Goal: Task Accomplishment & Management: Complete application form

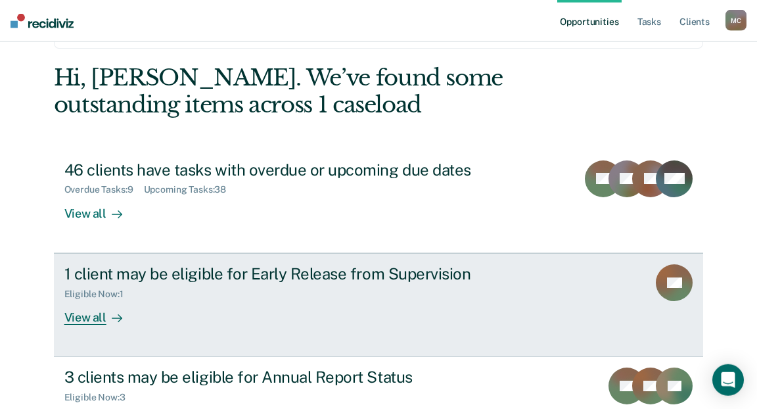
scroll to position [67, 0]
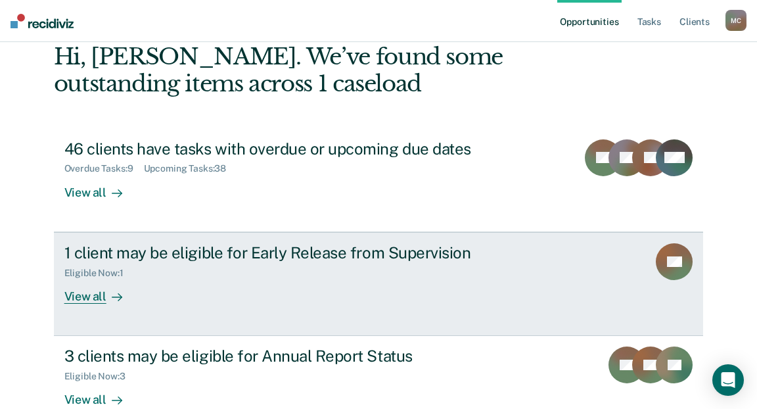
click at [294, 276] on link "1 client may be eligible for Early Release from Supervision Eligible Now : 1 Vi…" at bounding box center [379, 284] width 650 height 104
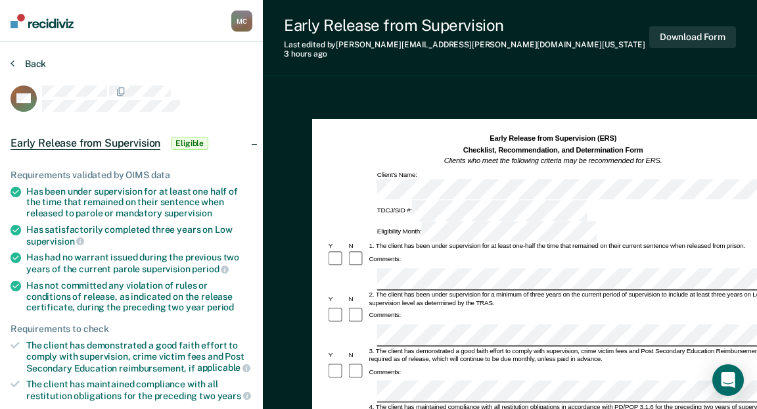
click at [27, 61] on button "Back" at bounding box center [28, 64] width 35 height 12
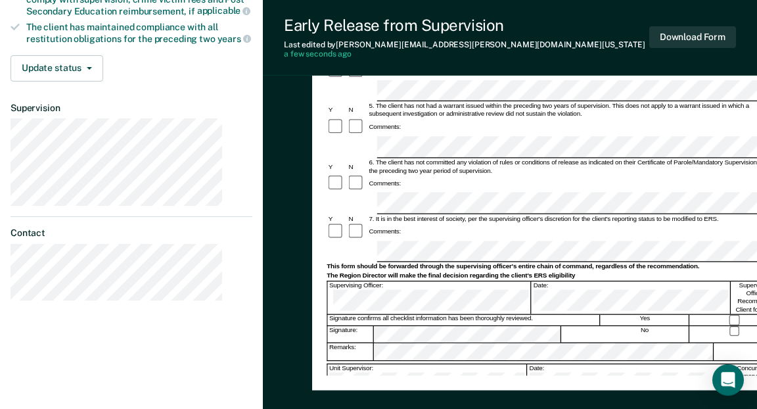
scroll to position [371, 0]
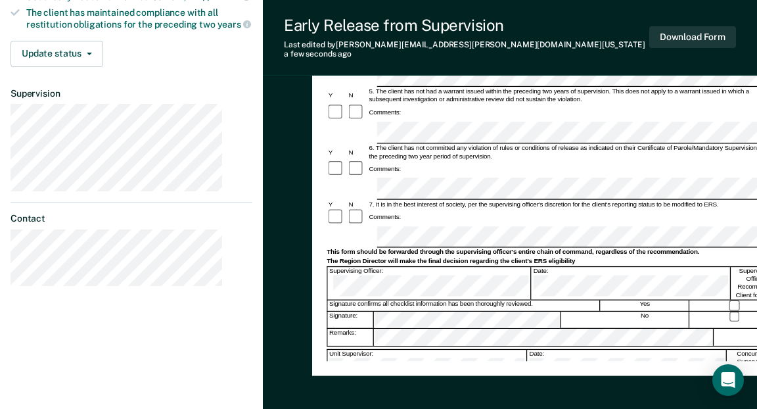
click at [457, 48] on div "4. The client has maintained compliance with all restitution obligations in acc…" at bounding box center [573, 40] width 412 height 16
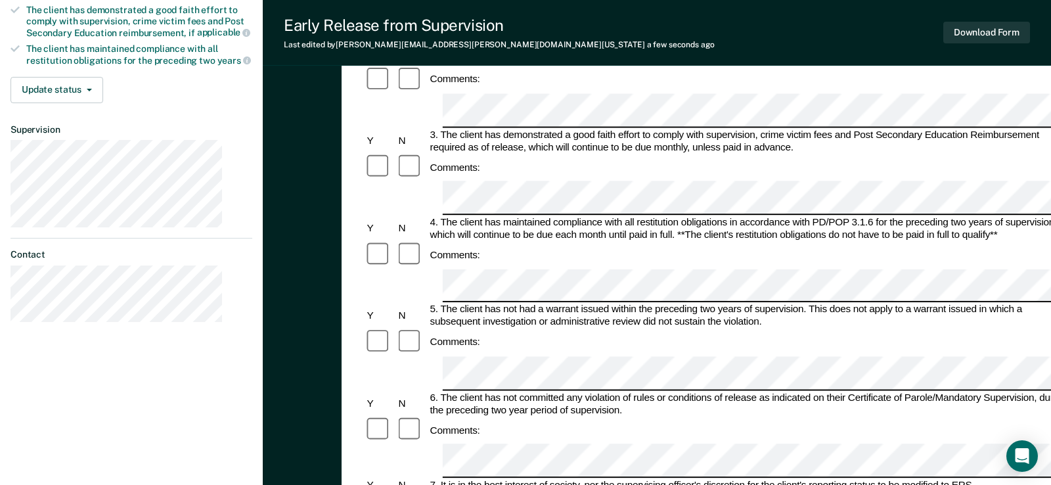
scroll to position [470, 0]
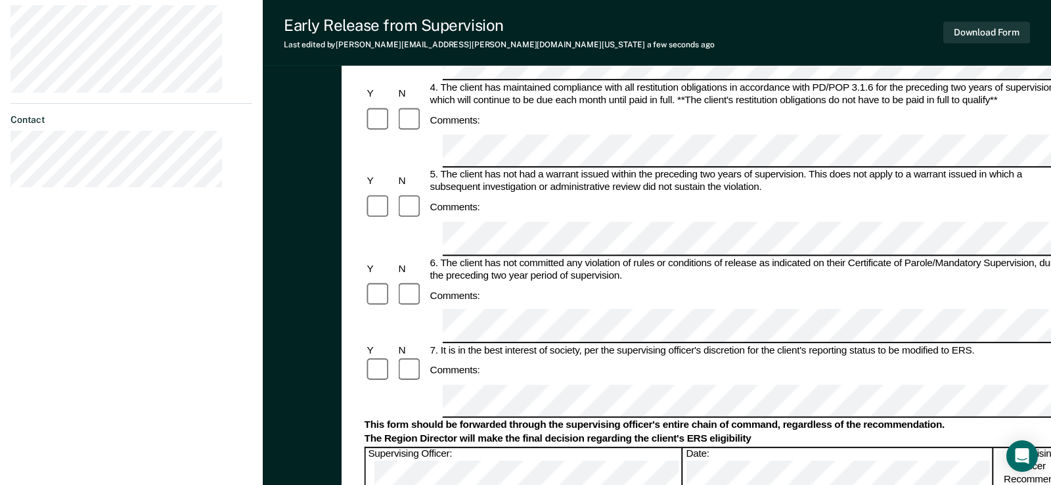
click at [756, 408] on div "Early Release from Supervision (ERS) Checklist, Recommendation, and Determinati…" at bounding box center [717, 128] width 750 height 978
click at [618, 107] on div "4. The client has maintained compliance with all restitution obligations in acc…" at bounding box center [749, 94] width 642 height 25
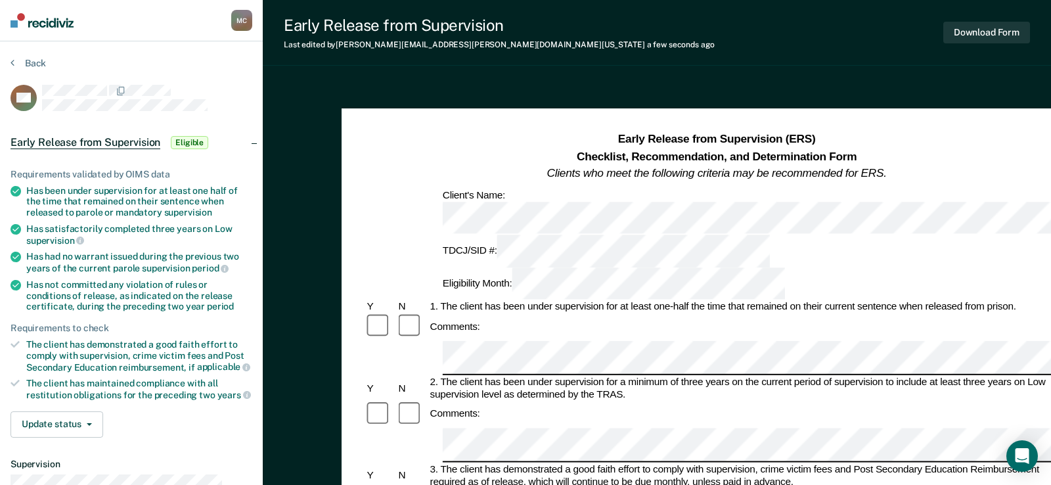
scroll to position [0, 0]
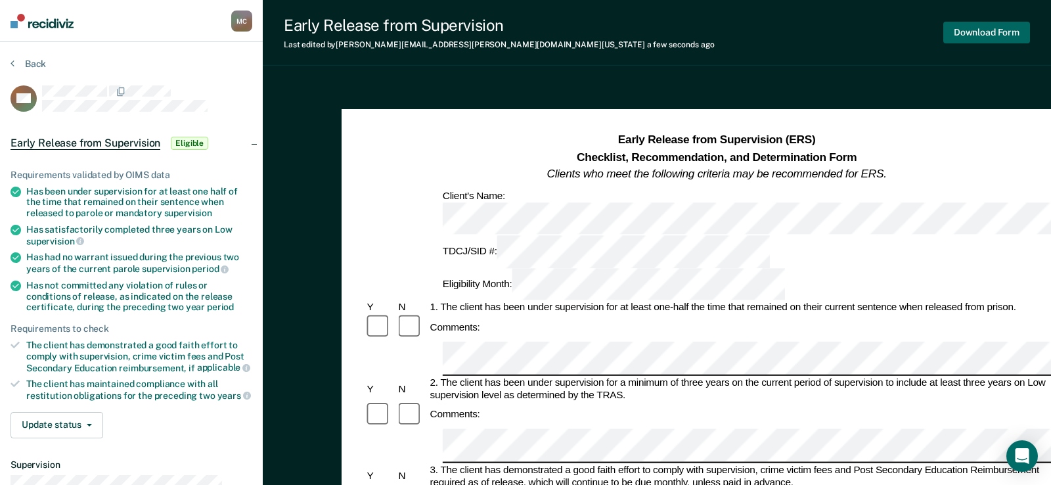
click at [756, 27] on button "Download Form" at bounding box center [986, 33] width 87 height 22
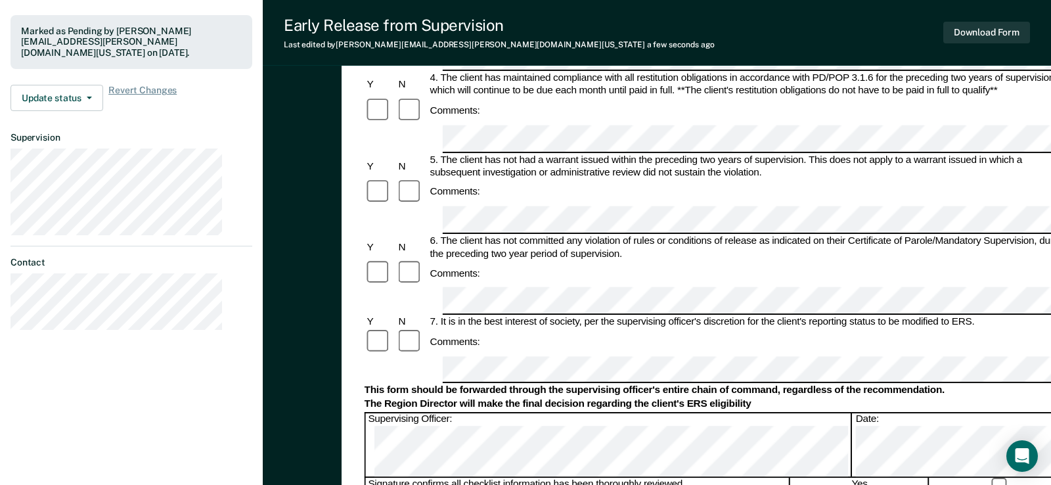
scroll to position [470, 0]
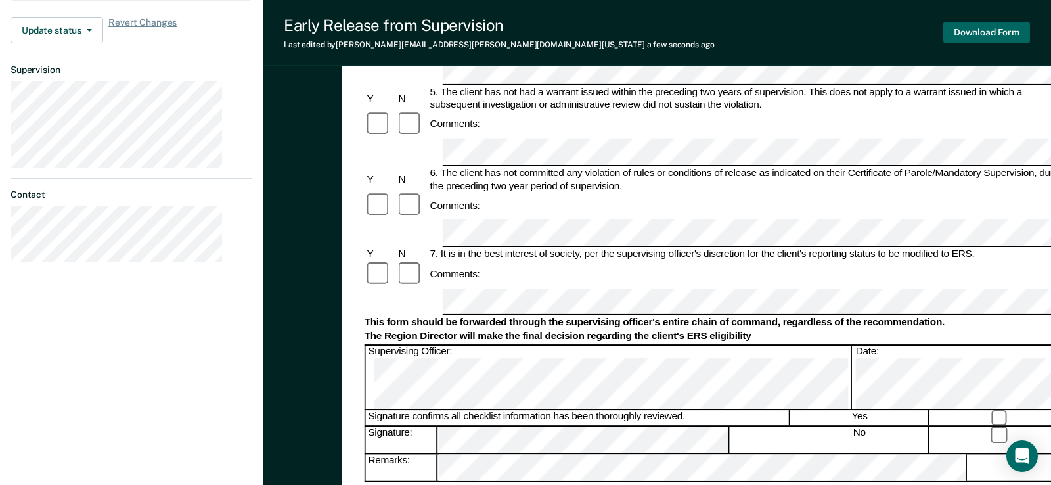
click at [756, 35] on button "Download Form" at bounding box center [986, 33] width 87 height 22
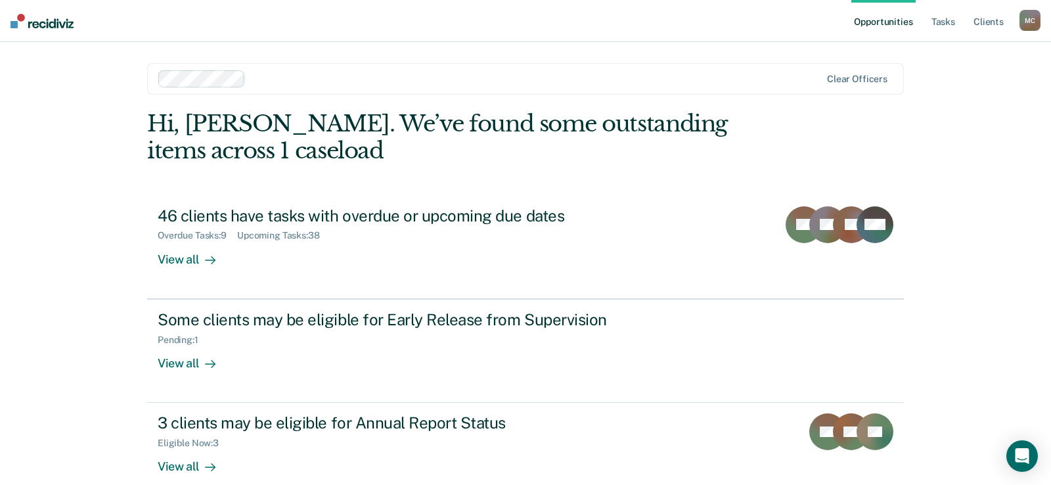
click at [361, 112] on div "Hi, [PERSON_NAME]. We’ve found some outstanding items across 1 caseload" at bounding box center [450, 137] width 606 height 54
click at [756, 14] on link "Tasks" at bounding box center [943, 21] width 29 height 42
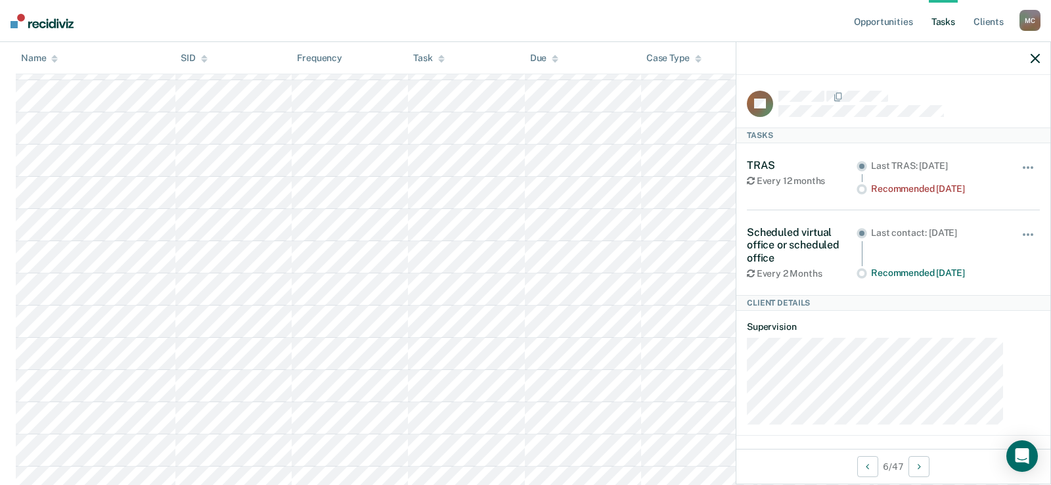
scroll to position [402, 0]
click at [756, 53] on div at bounding box center [893, 58] width 314 height 33
click at [756, 54] on icon "button" at bounding box center [1035, 58] width 9 height 9
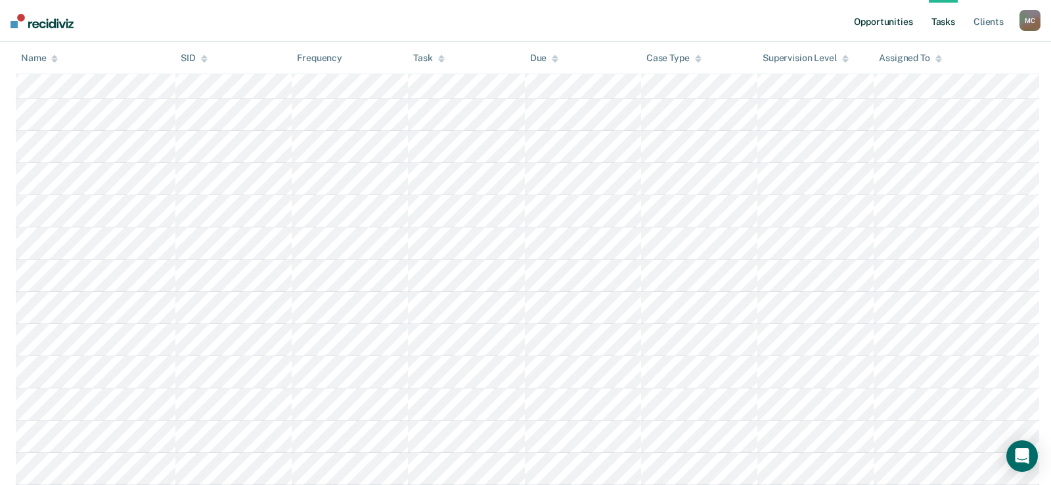
click at [756, 16] on link "Opportunities" at bounding box center [883, 21] width 64 height 42
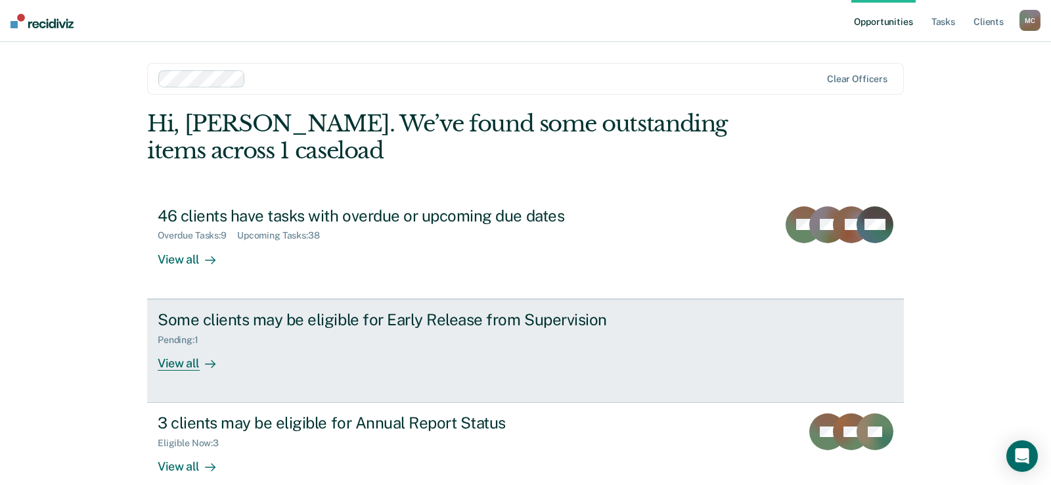
click at [188, 310] on div "Some clients may be eligible for Early Release from Supervision" at bounding box center [388, 319] width 461 height 19
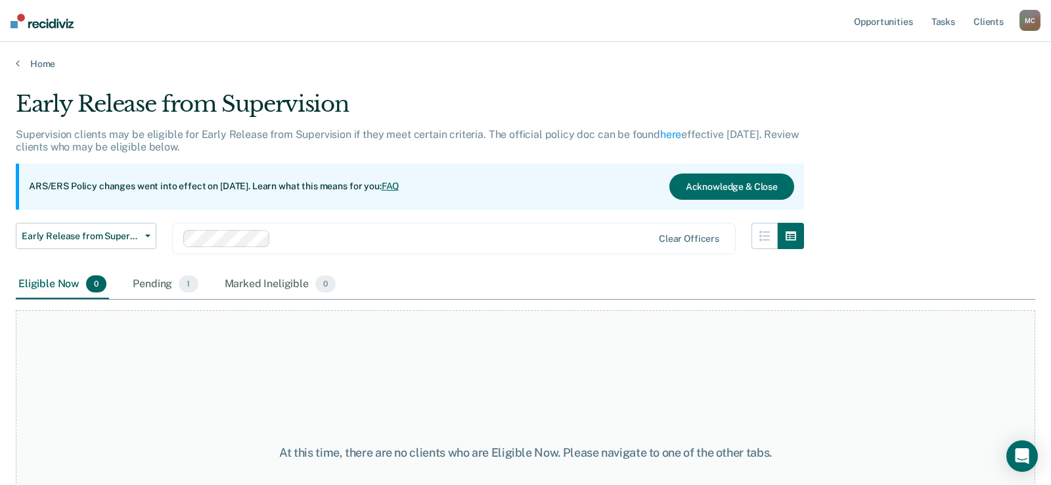
click at [683, 270] on div "Eligible Now 0 Pending 1 Marked Ineligible 0" at bounding box center [526, 285] width 1020 height 30
click at [136, 270] on div "Pending 1" at bounding box center [165, 284] width 70 height 29
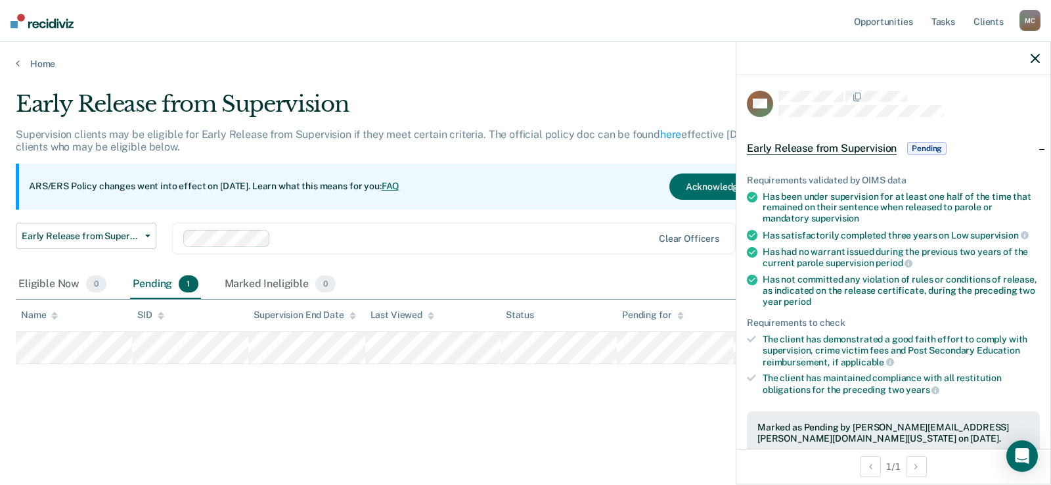
click at [756, 58] on div at bounding box center [893, 58] width 314 height 33
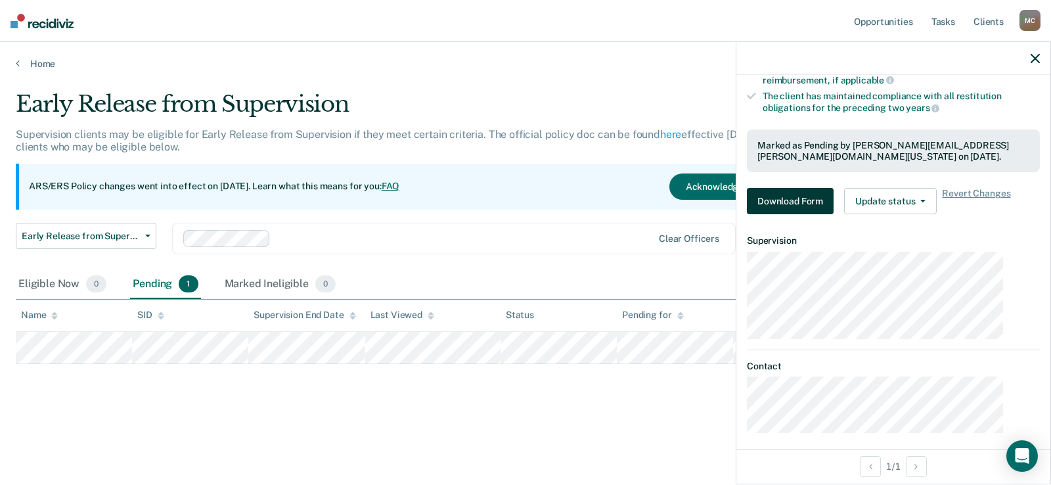
click at [756, 210] on button "Download Form" at bounding box center [790, 201] width 87 height 26
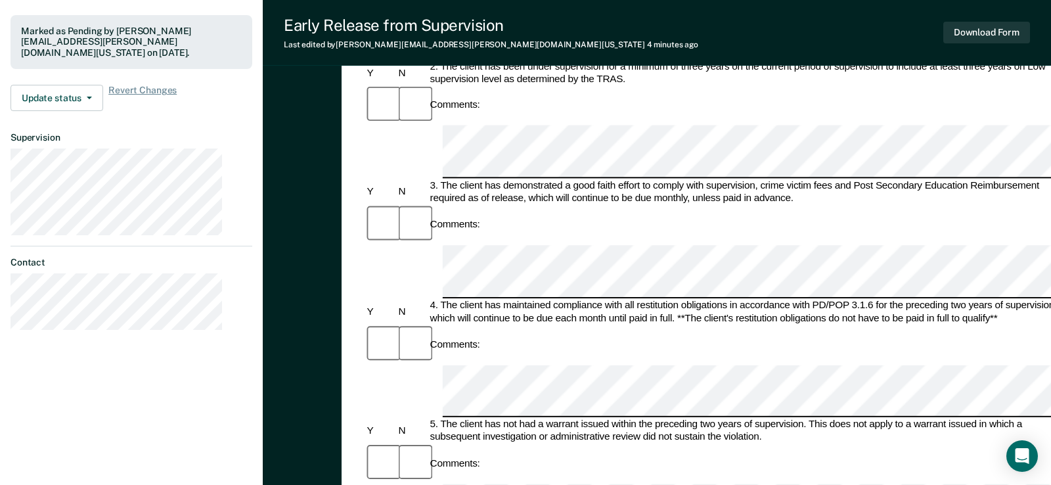
scroll to position [470, 0]
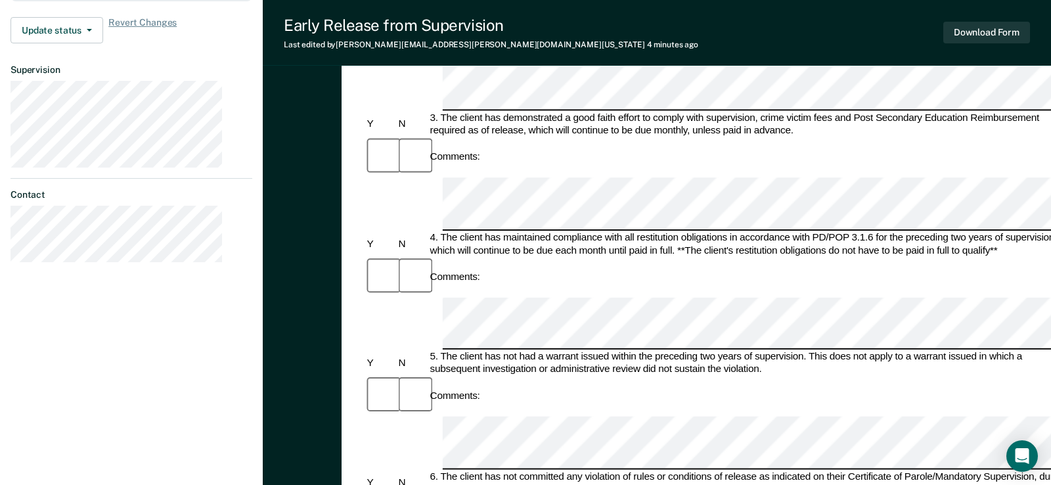
click at [756, 18] on div "Early Release from Supervision Last edited by Megan.Coley@tdcj.texas.gov 4 minu…" at bounding box center [657, 33] width 788 height 66
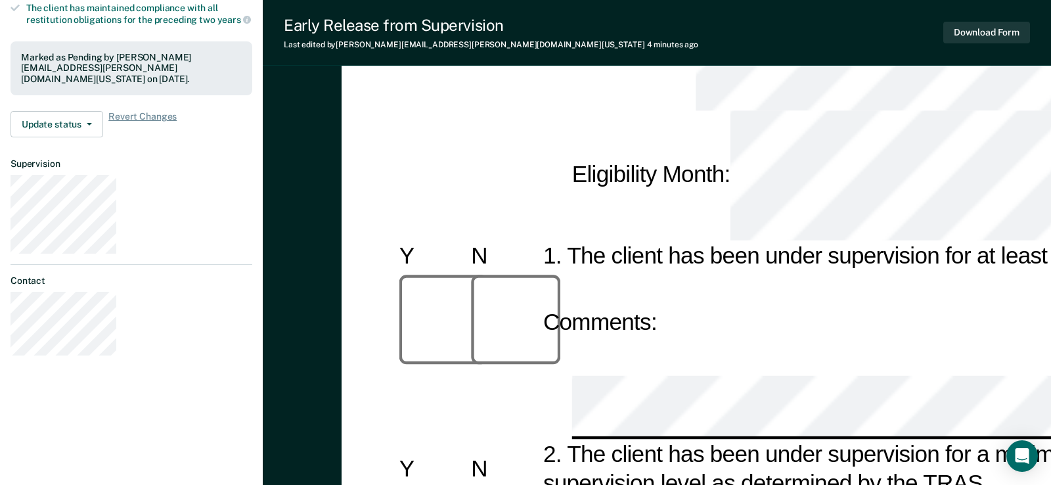
scroll to position [550, 0]
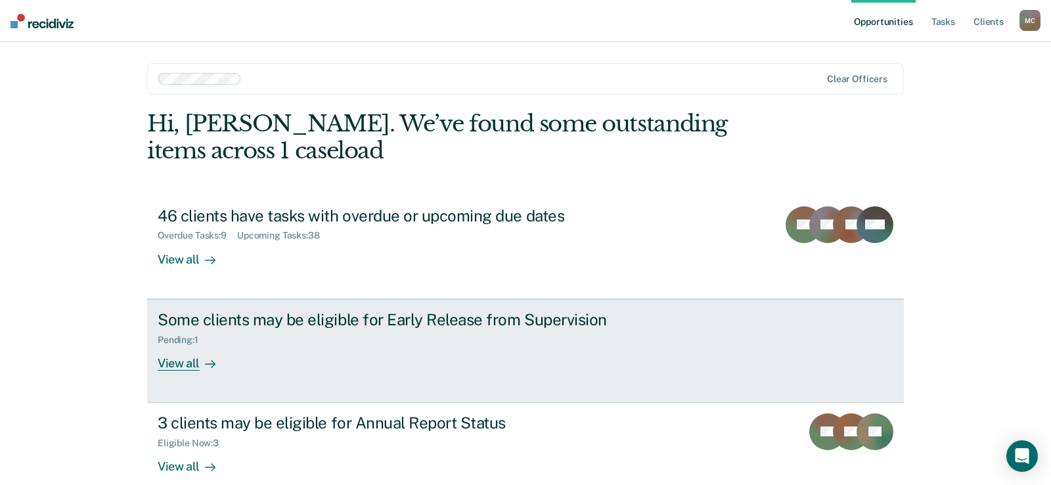
click at [185, 334] on div "Pending : 1" at bounding box center [183, 339] width 51 height 11
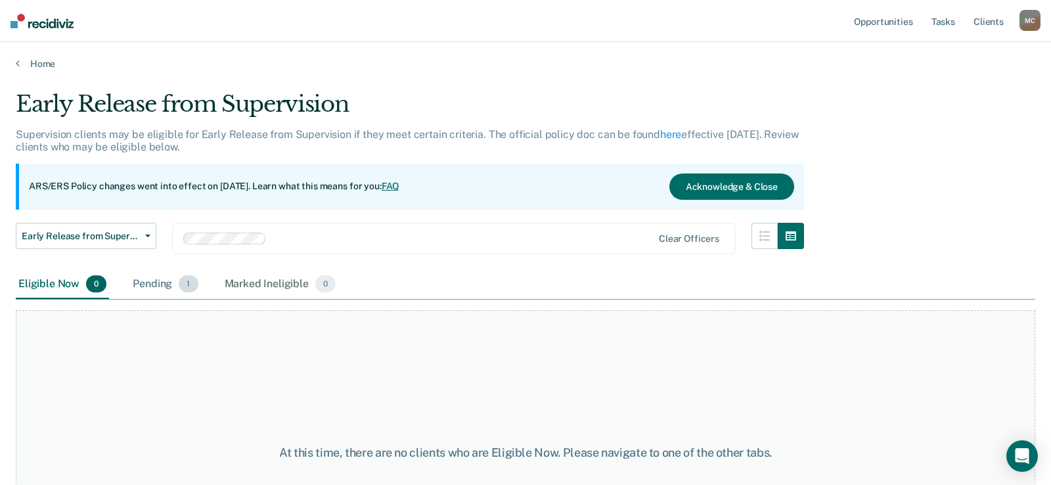
click at [130, 270] on div "Pending 1" at bounding box center [165, 284] width 70 height 29
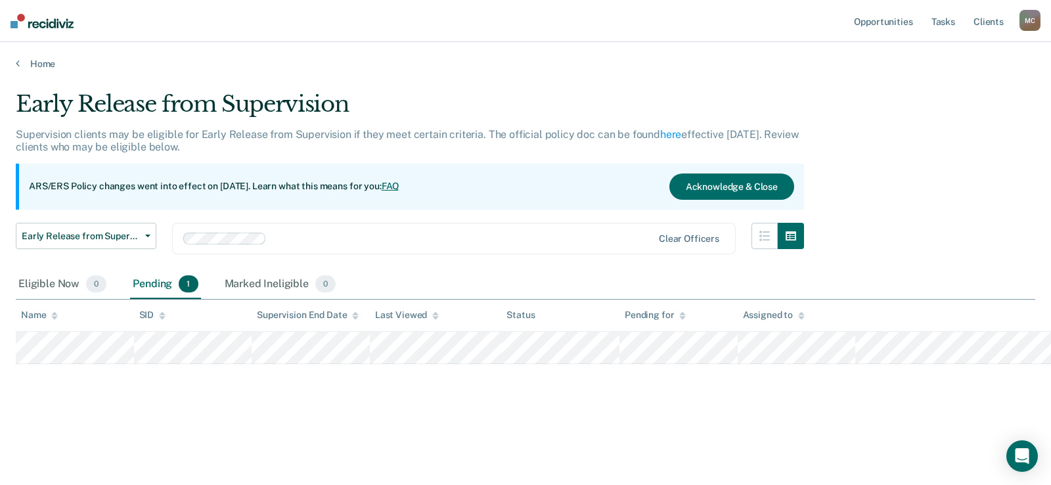
click at [594, 254] on div "Early Release from Supervision Supervision clients may be eligible for Early Re…" at bounding box center [526, 239] width 1020 height 296
drag, startPoint x: 1043, startPoint y: 353, endPoint x: 848, endPoint y: 367, distance: 195.0
click at [848, 367] on div "Early Release from Supervision Supervision clients may be eligible for Early Re…" at bounding box center [526, 239] width 1020 height 296
click at [734, 367] on div "Early Release from Supervision Supervision clients may be eligible for Early Re…" at bounding box center [526, 239] width 1020 height 296
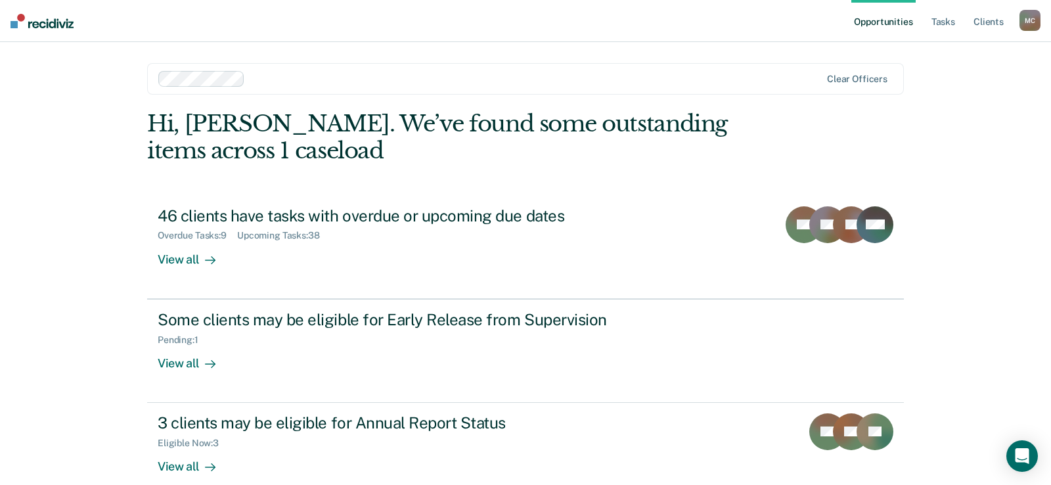
click at [577, 71] on div at bounding box center [535, 78] width 570 height 15
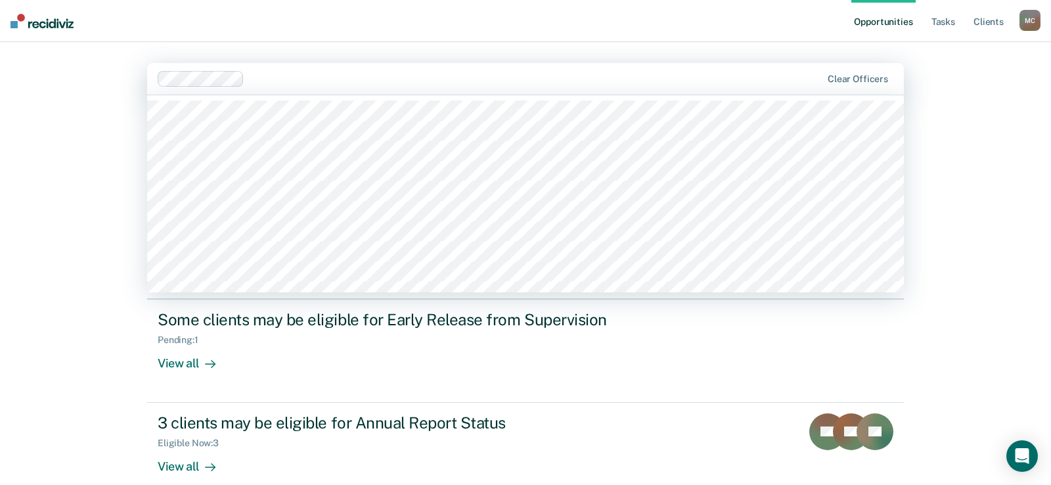
click at [599, 42] on main "1232 results available. Use Up and Down to choose options, press Enter to selec…" at bounding box center [525, 284] width 788 height 485
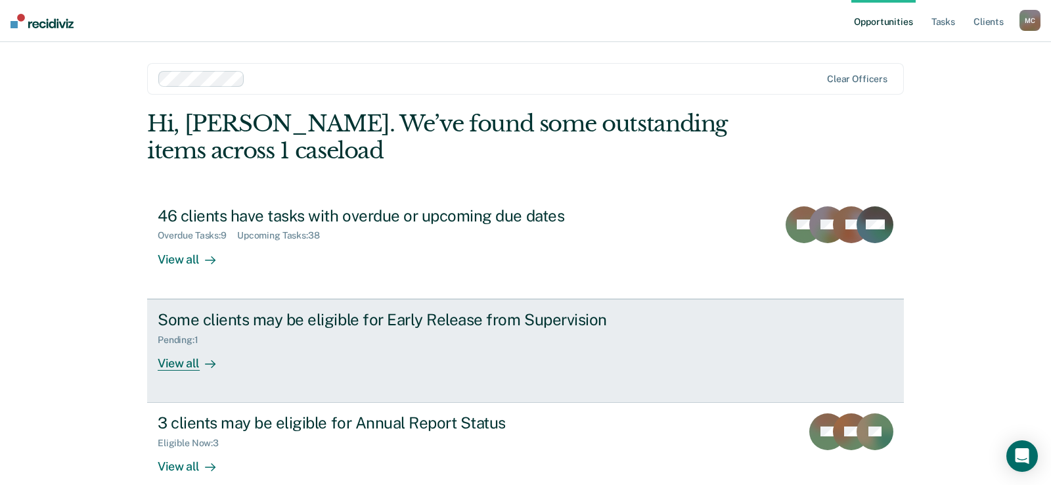
click at [198, 310] on div "Some clients may be eligible for Early Release from Supervision" at bounding box center [388, 319] width 461 height 19
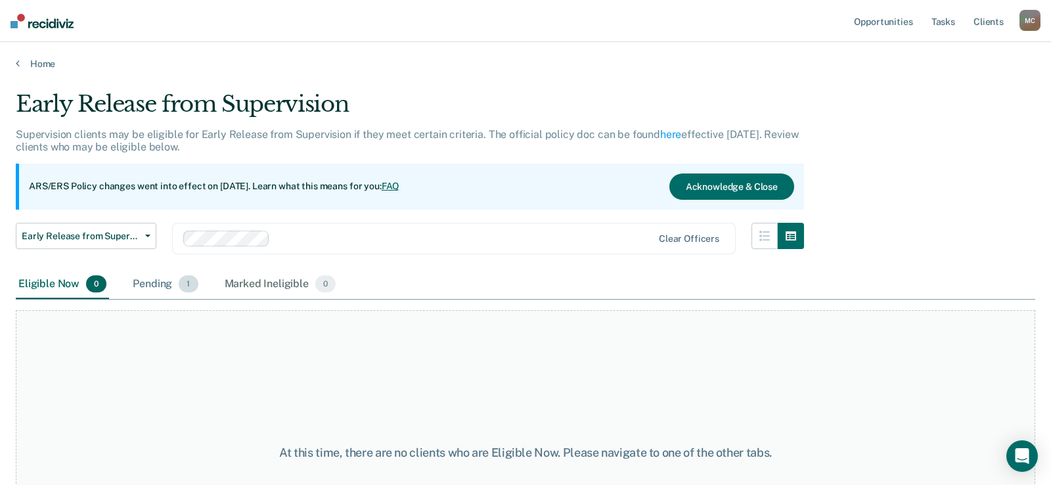
click at [146, 270] on div "Pending 1" at bounding box center [165, 284] width 70 height 29
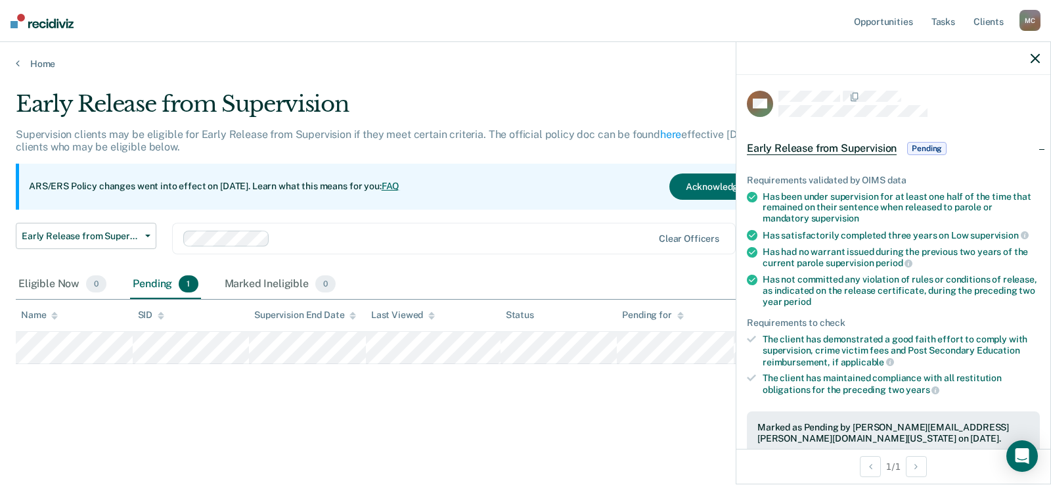
click at [1045, 47] on div at bounding box center [893, 58] width 314 height 33
click at [1035, 54] on icon "button" at bounding box center [1035, 58] width 9 height 9
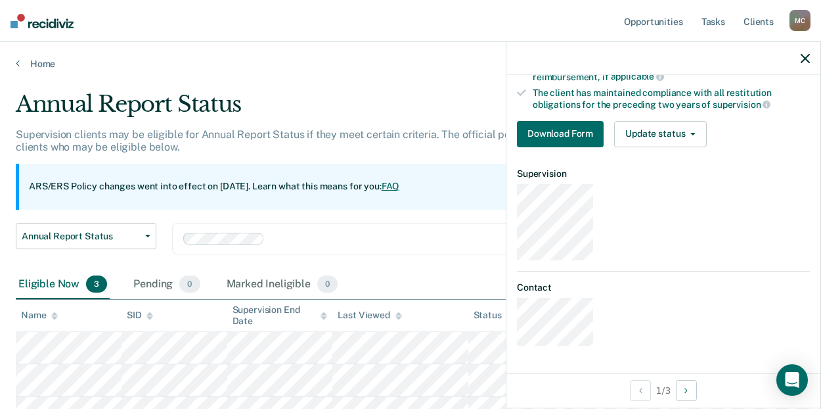
scroll to position [379, 0]
click at [604, 147] on button "Download Form" at bounding box center [560, 134] width 87 height 26
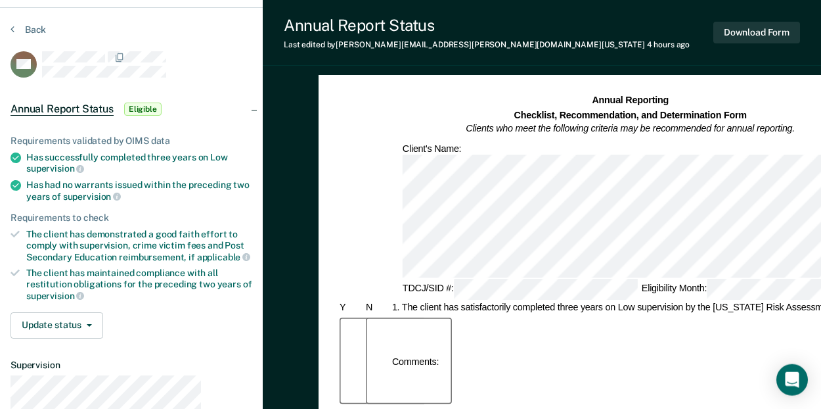
scroll to position [322, 0]
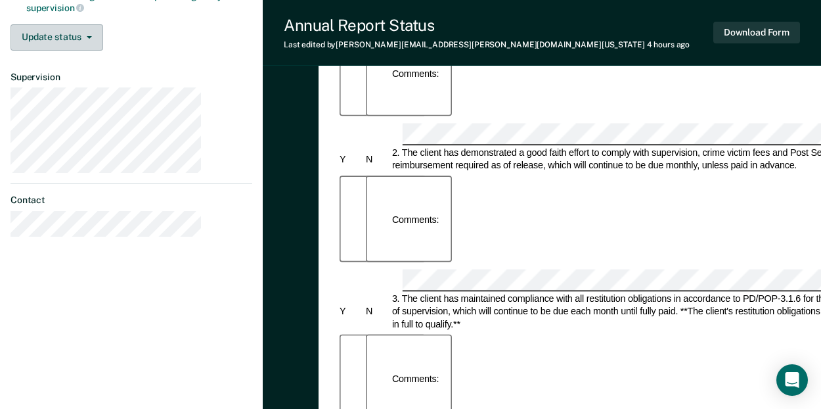
click at [58, 24] on button "Update status" at bounding box center [57, 37] width 93 height 26
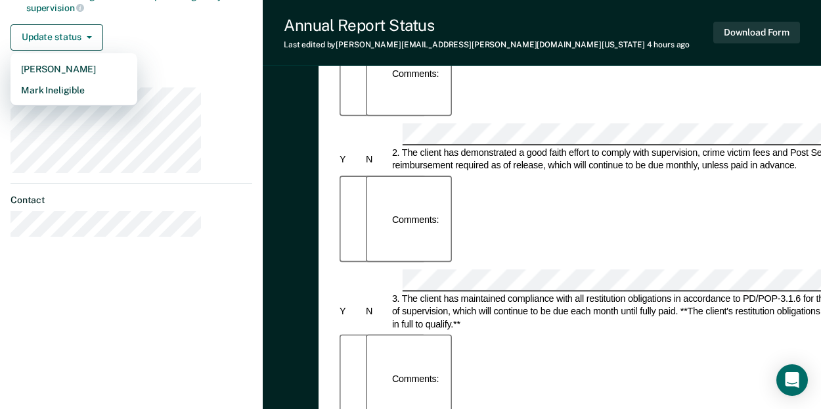
click at [134, 24] on div "Update status [PERSON_NAME] Mark Ineligible" at bounding box center [132, 37] width 242 height 26
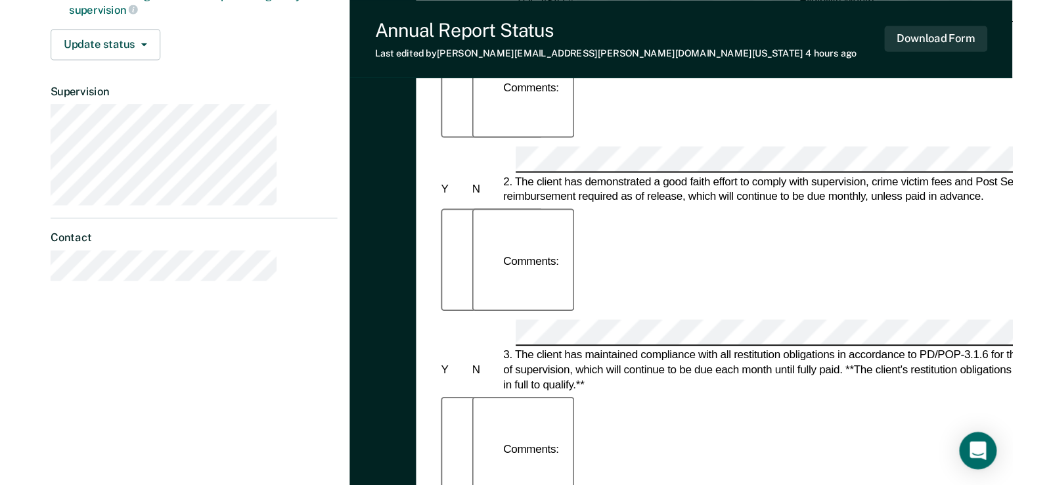
scroll to position [0, 0]
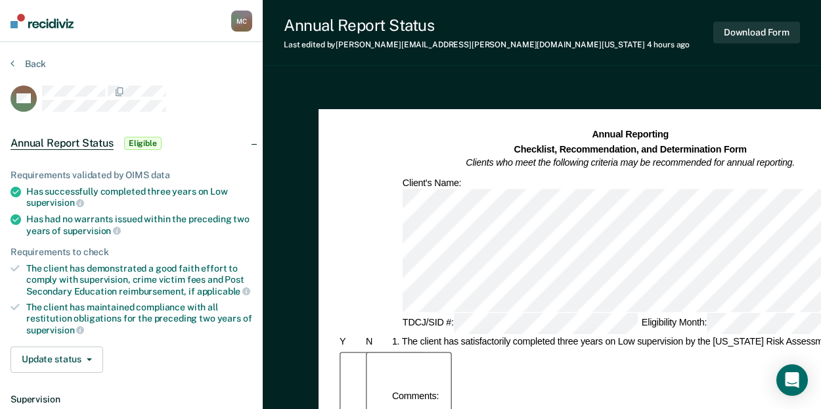
click at [89, 20] on nav "[PERSON_NAME] M C Profile How it works Log Out" at bounding box center [131, 21] width 263 height 42
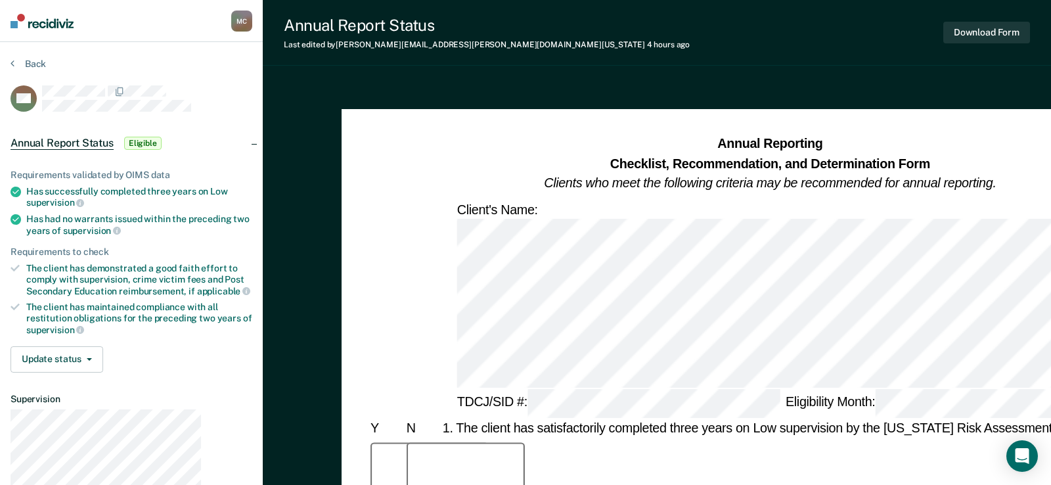
click at [202, 122] on div "Annual Report Status Eligible" at bounding box center [131, 143] width 263 height 42
